Goal: Task Accomplishment & Management: Use online tool/utility

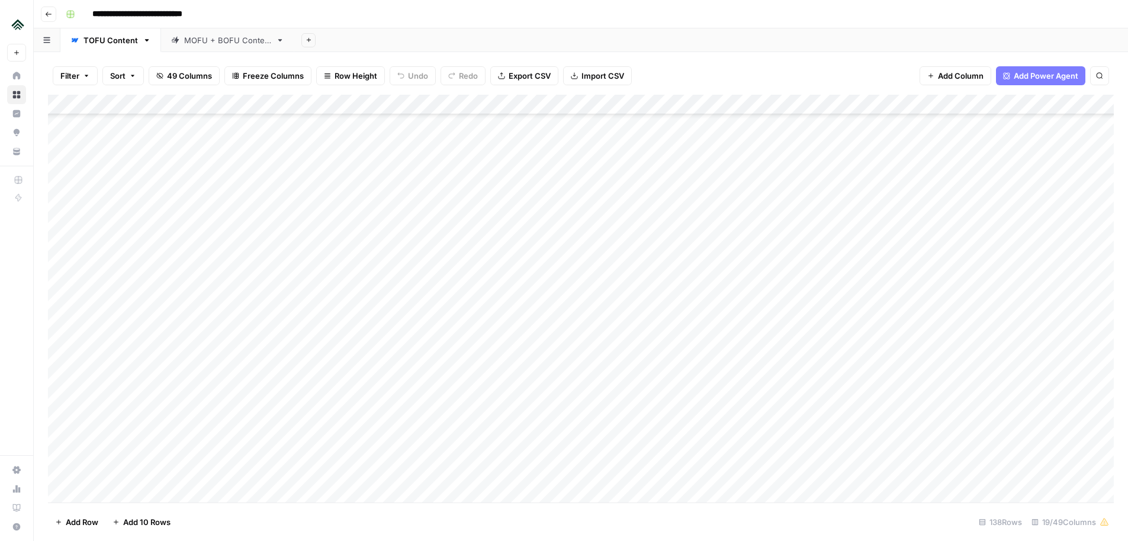
scroll to position [2410, 0]
click at [280, 330] on div "Add Column" at bounding box center [581, 299] width 1066 height 408
click at [237, 355] on div "Add Column" at bounding box center [581, 299] width 1066 height 408
click at [268, 258] on div "Add Column" at bounding box center [581, 299] width 1066 height 408
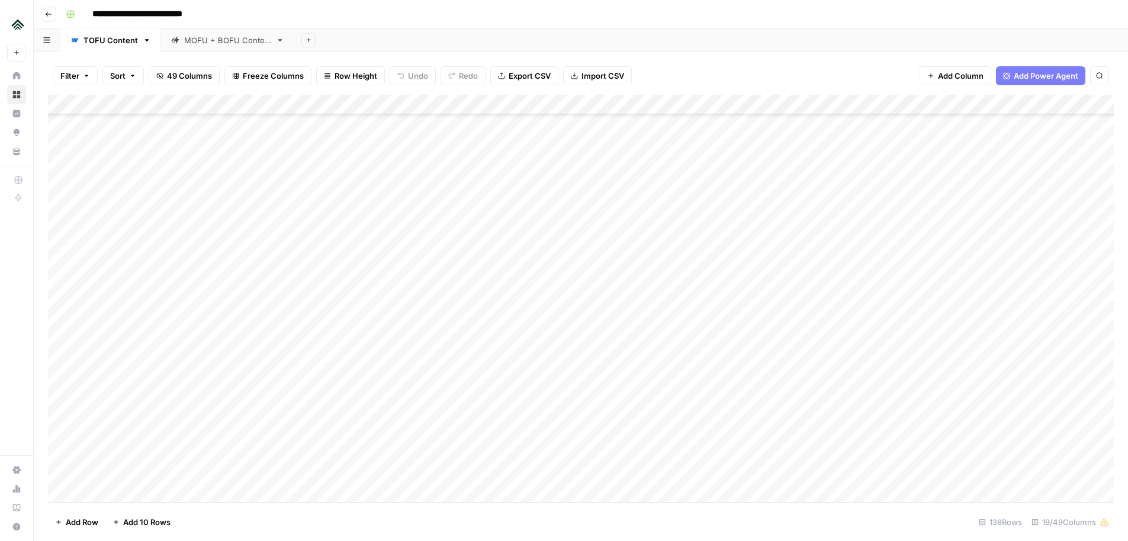
click at [268, 258] on div "Add Column" at bounding box center [581, 299] width 1066 height 408
click at [256, 252] on textarea "**********" at bounding box center [272, 252] width 189 height 17
click at [204, 314] on div "Add Column" at bounding box center [581, 299] width 1066 height 408
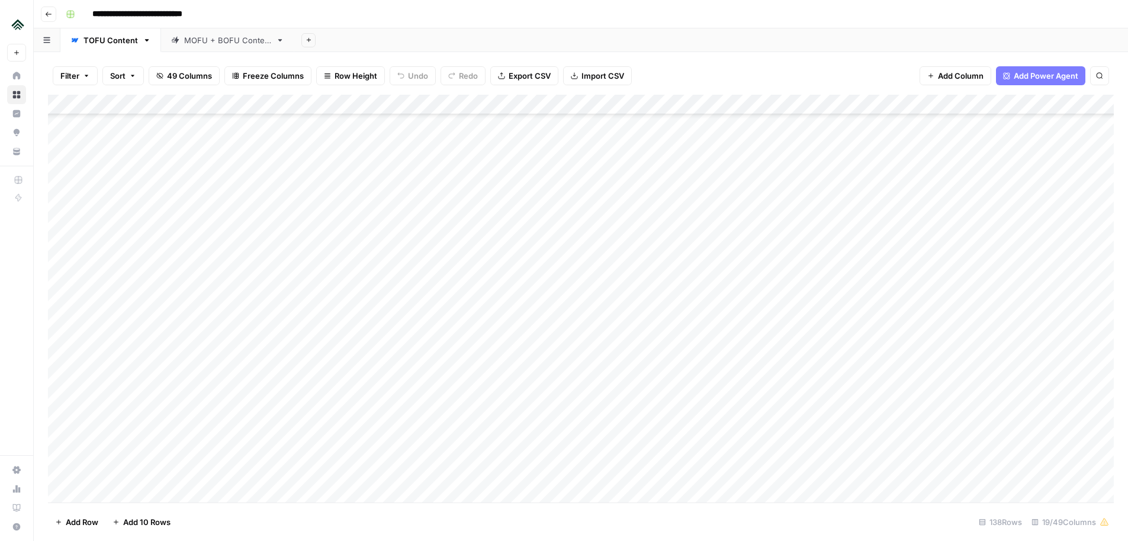
scroll to position [2356, 0]
click at [271, 220] on div "Add Column" at bounding box center [581, 299] width 1066 height 408
